Goal: Go to known website: Access a specific website the user already knows

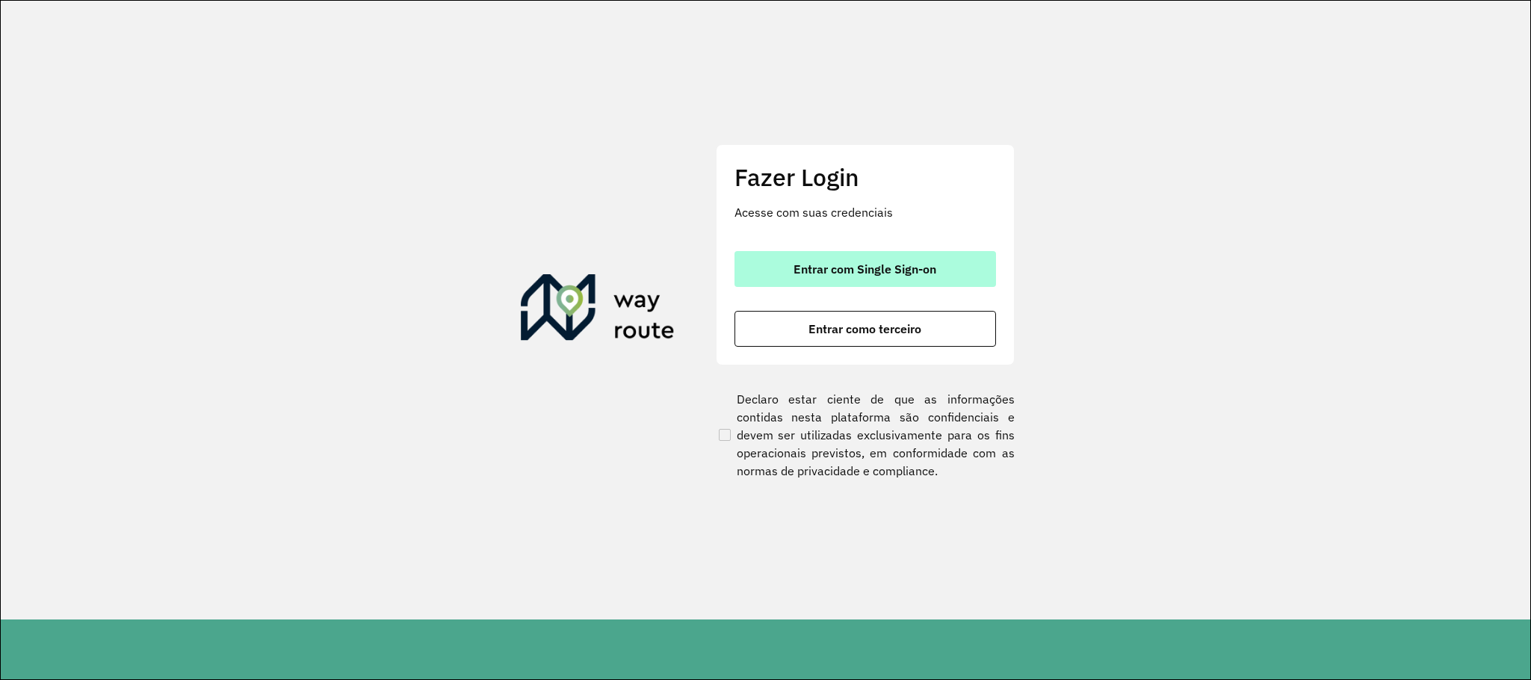
click at [904, 272] on span "Entrar com Single Sign-on" at bounding box center [864, 269] width 143 height 12
